Goal: Transaction & Acquisition: Purchase product/service

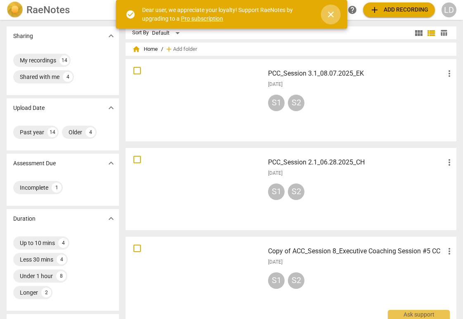
click at [335, 13] on span "close" at bounding box center [331, 14] width 10 height 10
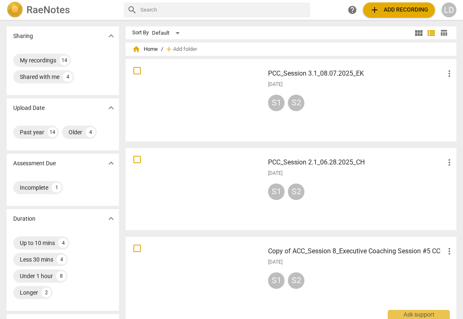
click at [354, 109] on div "S1 S2" at bounding box center [361, 104] width 186 height 20
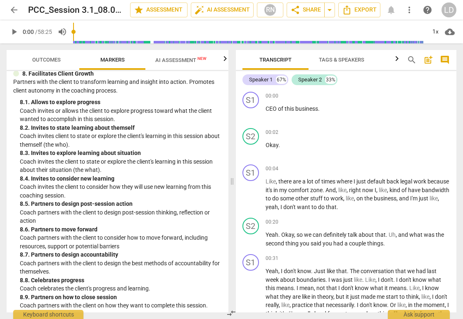
scroll to position [1006, 0]
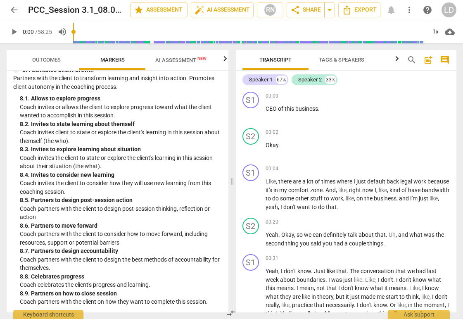
click at [13, 12] on span "arrow_back" at bounding box center [14, 10] width 10 height 10
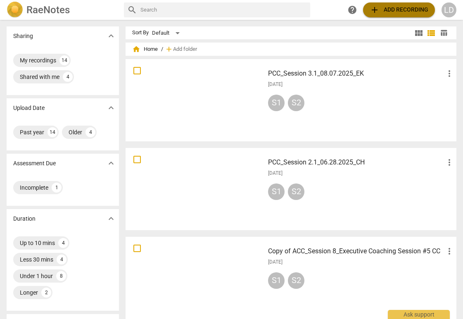
click at [385, 14] on span "add Add recording" at bounding box center [398, 10] width 59 height 10
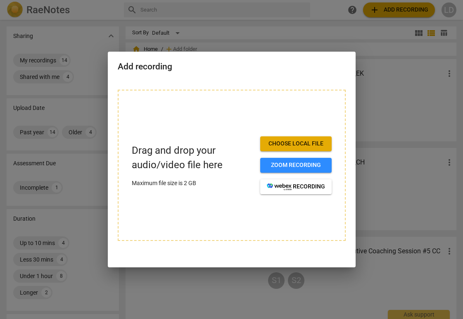
click at [292, 142] on span "Choose local file" at bounding box center [296, 143] width 58 height 8
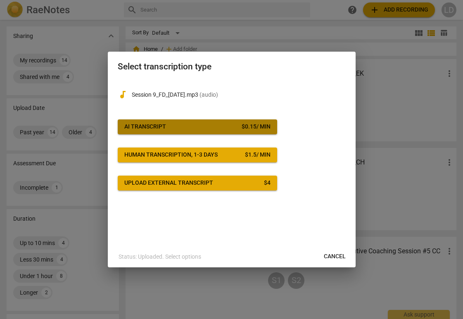
click at [179, 125] on span "AI Transcript $ 0.15 / min" at bounding box center [197, 127] width 146 height 8
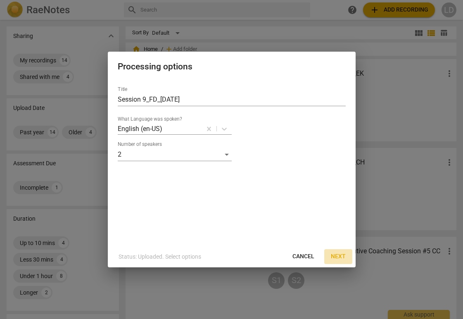
click at [335, 253] on span "Next" at bounding box center [337, 256] width 15 height 8
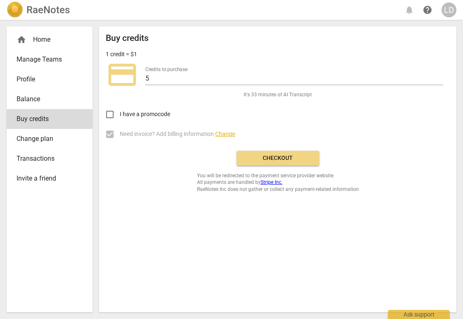
click at [276, 156] on span "Checkout" at bounding box center [277, 158] width 69 height 8
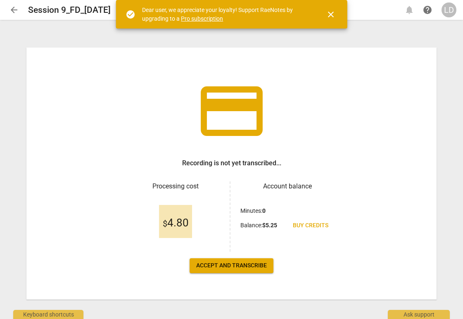
click at [332, 14] on span "close" at bounding box center [331, 14] width 10 height 10
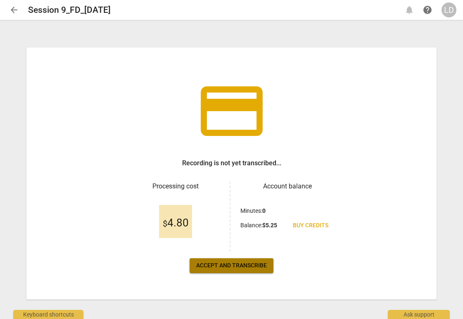
click at [233, 263] on span "Accept and transcribe" at bounding box center [231, 265] width 71 height 8
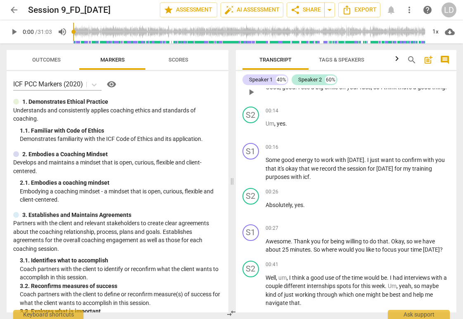
scroll to position [98, 0]
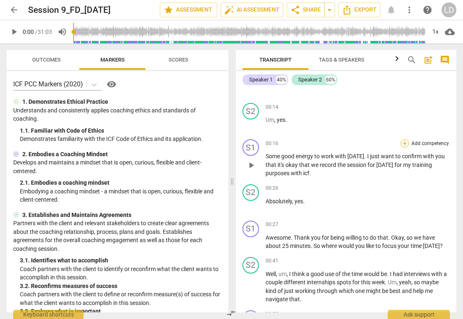
click at [403, 142] on div "+" at bounding box center [404, 143] width 8 height 8
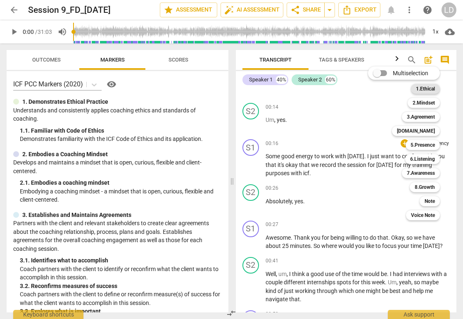
click at [427, 90] on b "1.Ethical" at bounding box center [424, 89] width 19 height 10
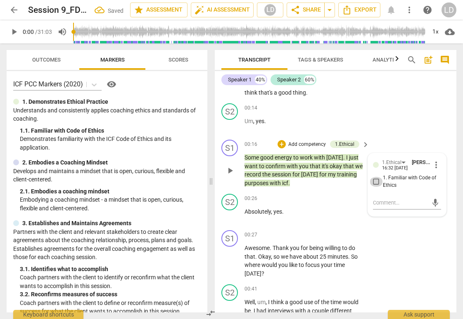
click at [374, 181] on input "1. Familiar with Code of Ethics" at bounding box center [375, 182] width 13 height 10
checkbox input "true"
click at [322, 253] on span "25" at bounding box center [323, 256] width 8 height 7
